Goal: Task Accomplishment & Management: Complete application form

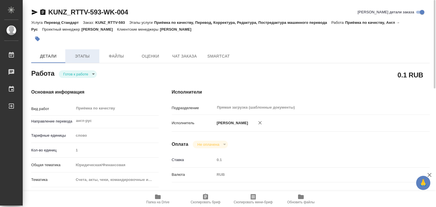
click at [87, 50] on button "Этапы" at bounding box center [82, 56] width 34 height 14
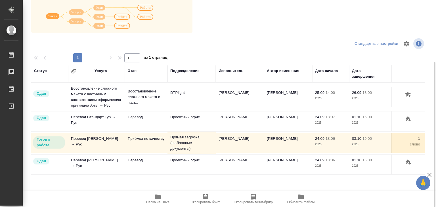
scroll to position [3, 0]
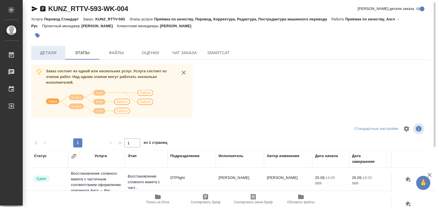
click at [54, 56] on button "Детали" at bounding box center [48, 53] width 34 height 14
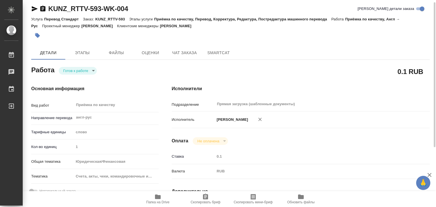
type textarea "x"
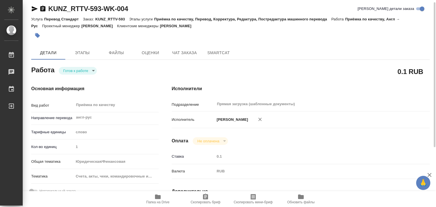
type textarea "x"
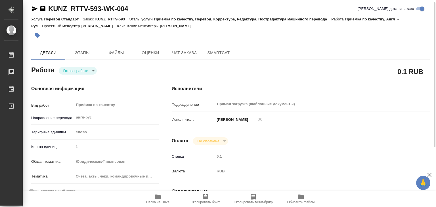
type textarea "x"
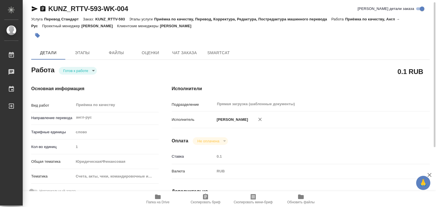
click at [156, 199] on icon "button" at bounding box center [158, 197] width 6 height 5
